Goal: Task Accomplishment & Management: Manage account settings

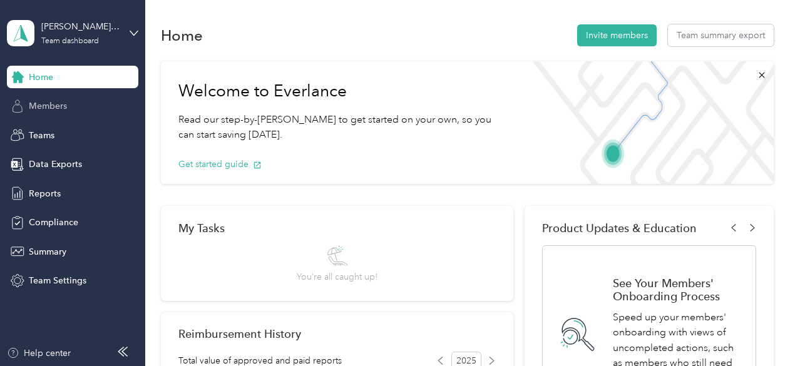
click at [44, 105] on span "Members" at bounding box center [48, 106] width 38 height 13
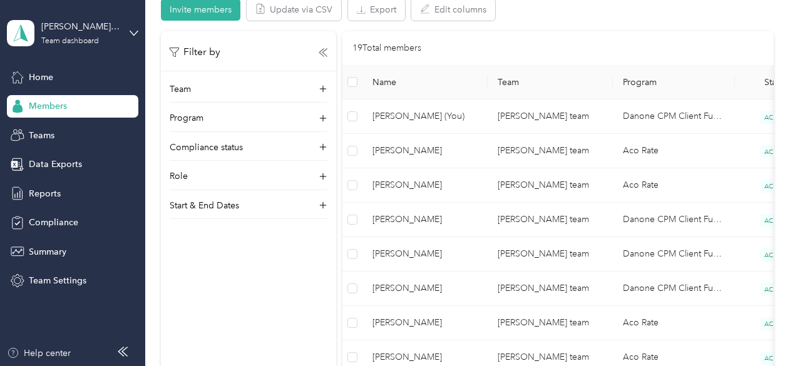
scroll to position [250, 0]
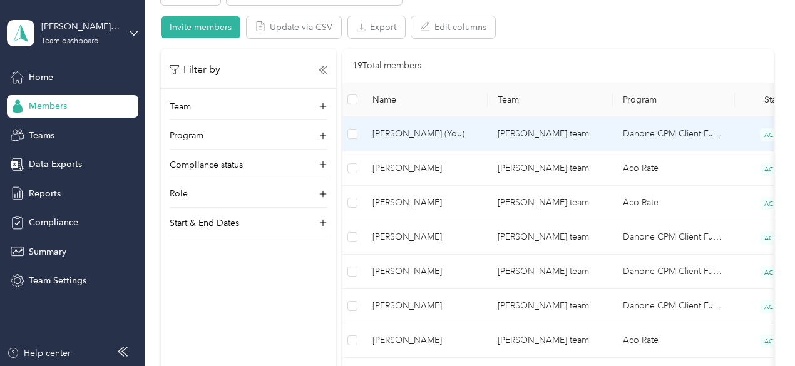
click at [424, 135] on span "[PERSON_NAME] (You)" at bounding box center [425, 134] width 105 height 14
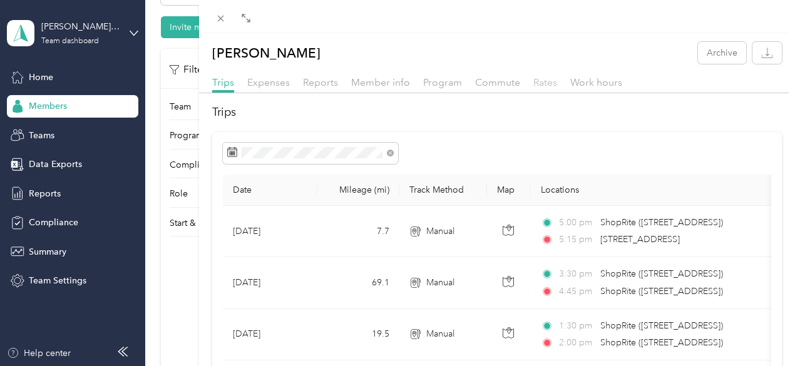
click at [557, 82] on span "Rates" at bounding box center [545, 82] width 24 height 12
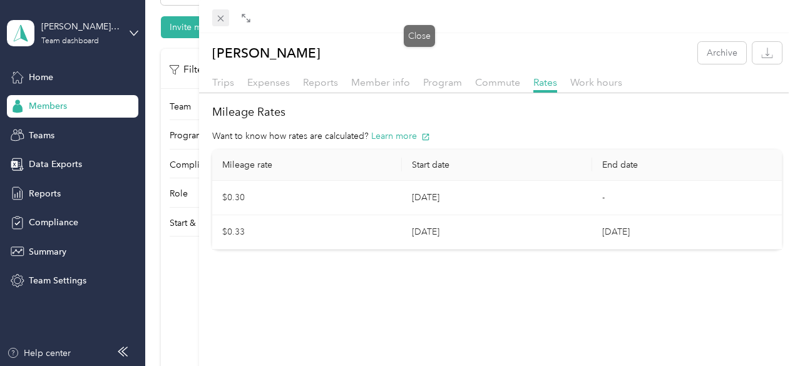
click at [226, 21] on icon at bounding box center [220, 18] width 11 height 11
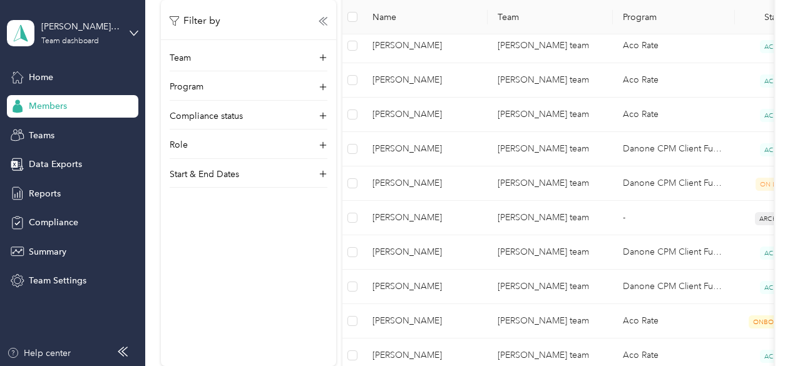
scroll to position [626, 0]
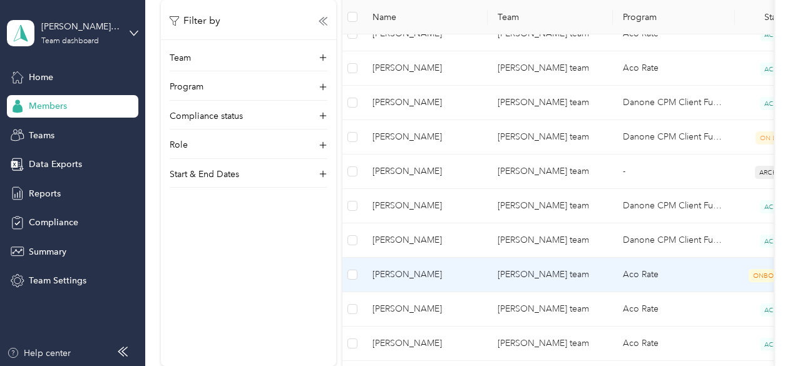
click at [438, 271] on span "[PERSON_NAME]" at bounding box center [425, 275] width 105 height 14
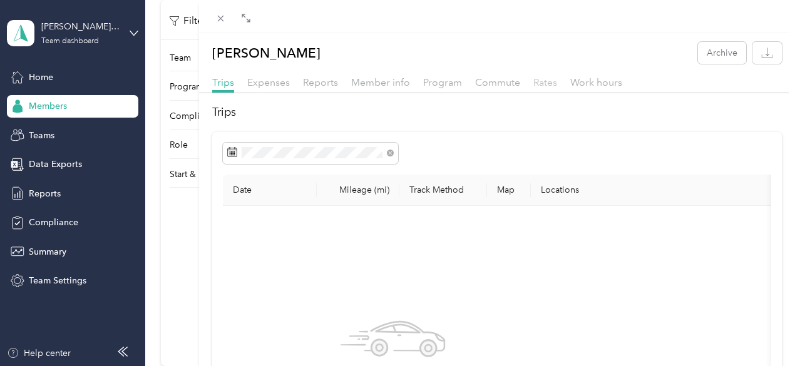
click at [557, 81] on span "Rates" at bounding box center [545, 82] width 24 height 12
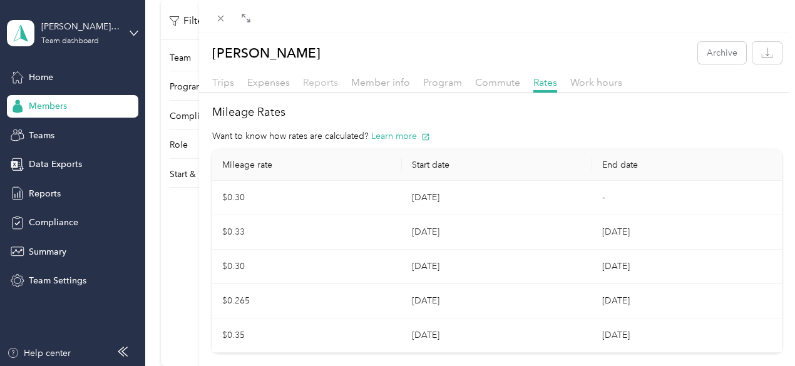
click at [338, 82] on span "Reports" at bounding box center [320, 82] width 35 height 12
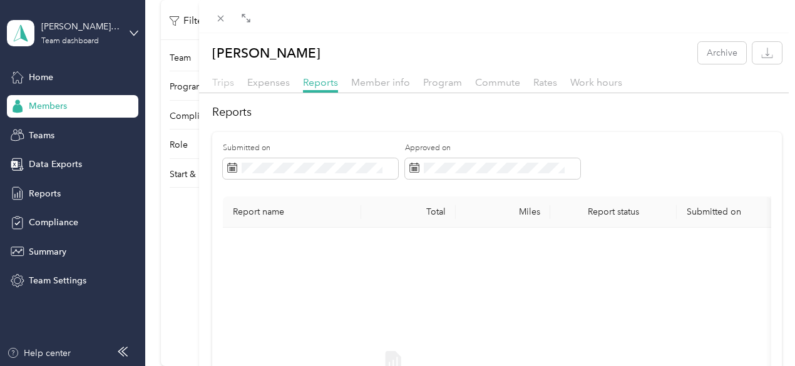
click at [234, 82] on span "Trips" at bounding box center [223, 82] width 22 height 12
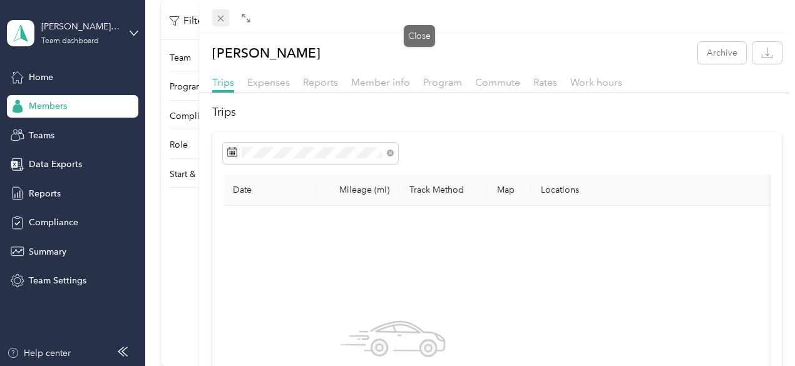
click at [226, 20] on icon at bounding box center [220, 18] width 11 height 11
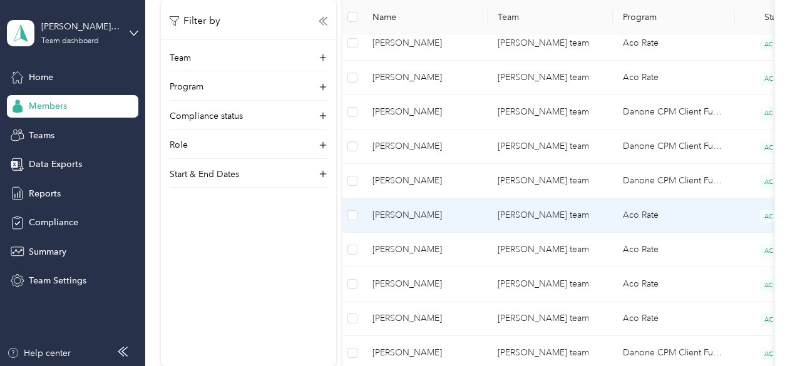
click at [453, 211] on span "[PERSON_NAME]" at bounding box center [425, 216] width 105 height 14
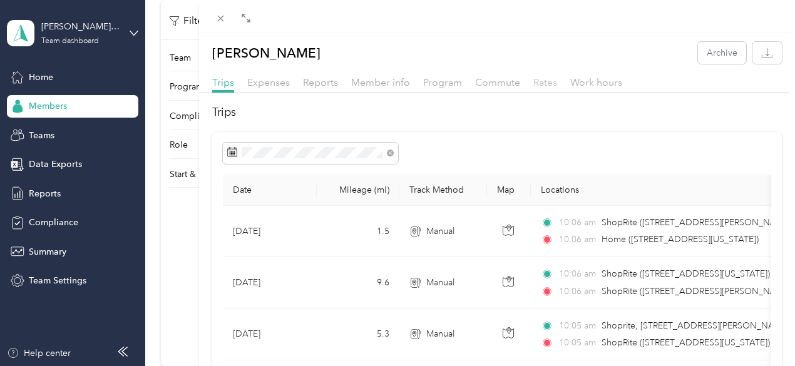
click at [557, 83] on span "Rates" at bounding box center [545, 82] width 24 height 12
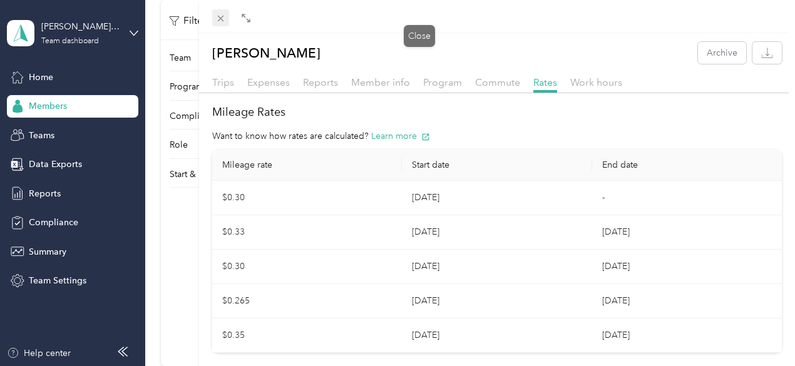
click at [226, 16] on icon at bounding box center [220, 18] width 11 height 11
